Goal: Find specific page/section: Find specific page/section

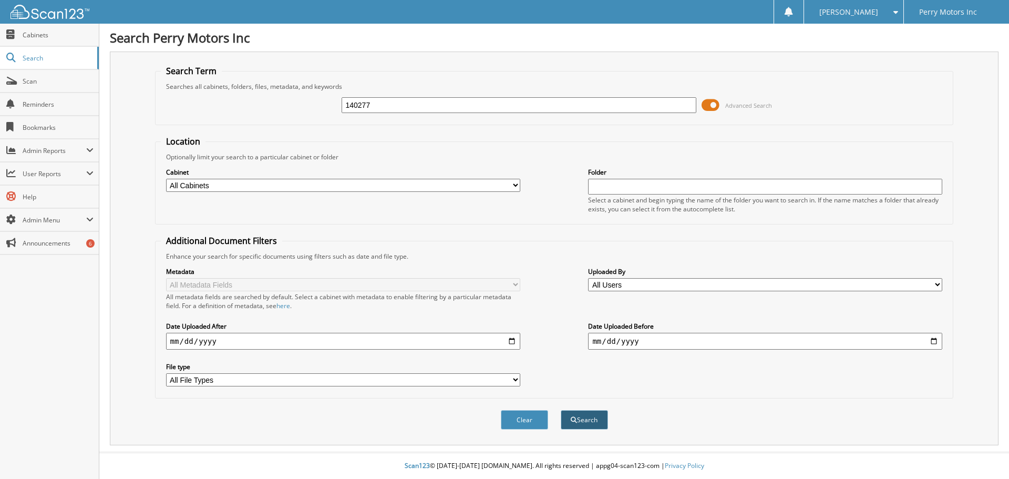
type input "140277"
click at [577, 418] on button "Search" at bounding box center [584, 419] width 47 height 19
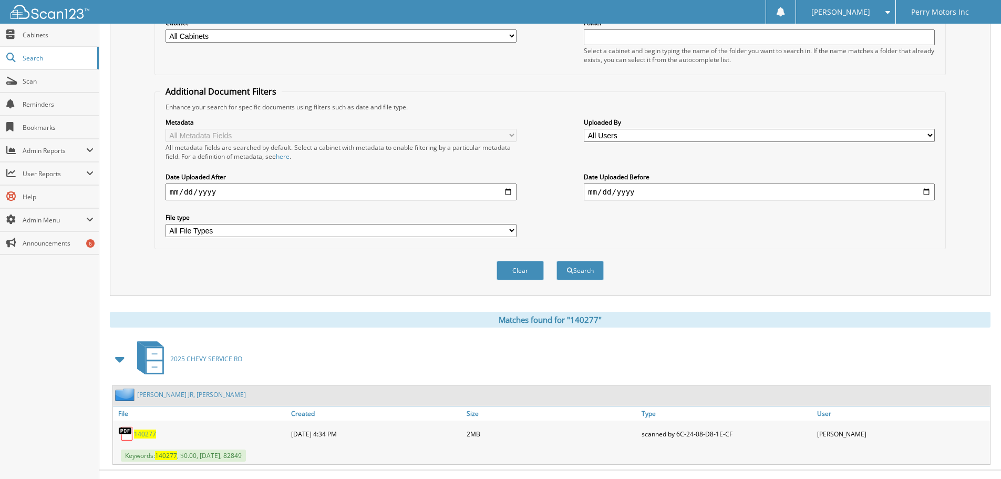
scroll to position [167, 0]
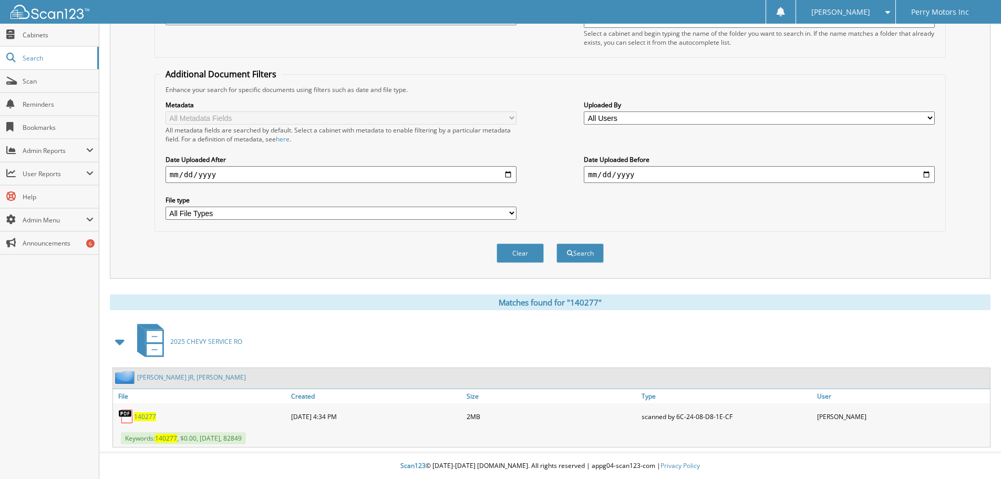
click at [144, 417] on span "140277" at bounding box center [145, 416] width 22 height 9
click at [87, 218] on span at bounding box center [89, 219] width 7 height 8
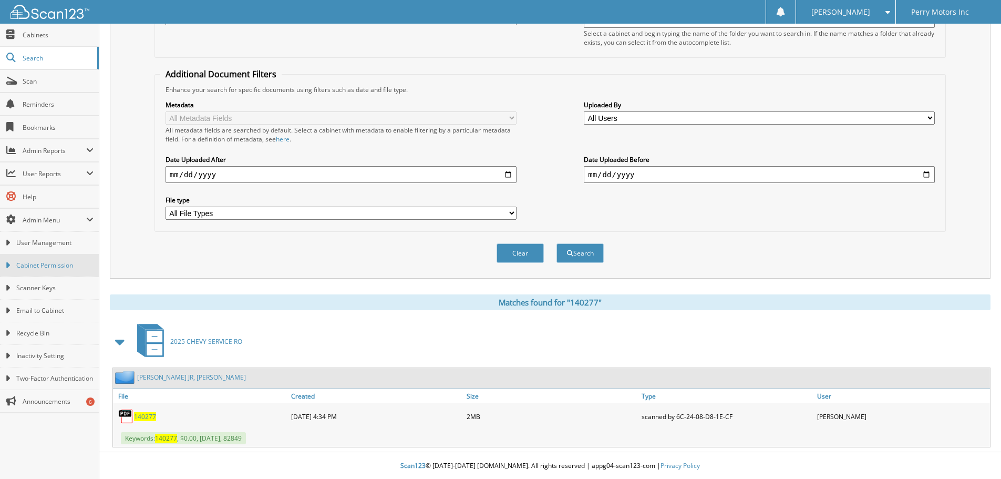
click at [62, 264] on span "Cabinet Permission" at bounding box center [54, 265] width 77 height 9
